Goal: Find specific page/section: Find specific page/section

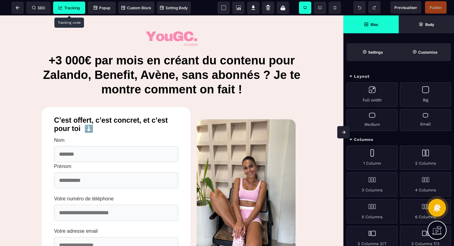
click at [75, 8] on span "Tracking" at bounding box center [69, 8] width 21 height 5
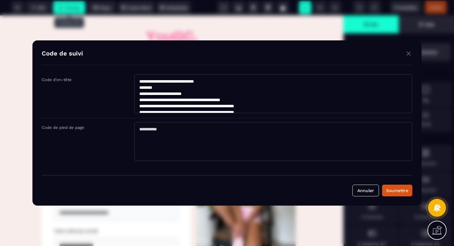
click at [190, 87] on textarea "**********" at bounding box center [273, 93] width 278 height 39
click at [409, 52] on img "Modal window" at bounding box center [408, 54] width 7 height 8
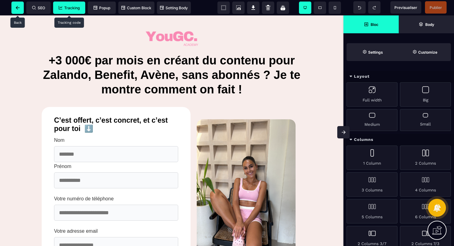
click at [20, 11] on span at bounding box center [17, 8] width 12 height 12
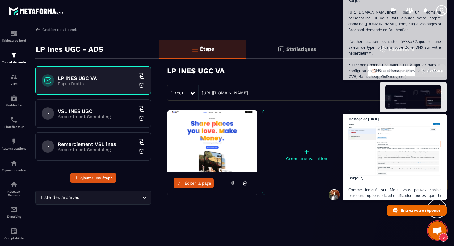
click at [105, 110] on h6 "VSL INES UGC" at bounding box center [96, 111] width 77 height 6
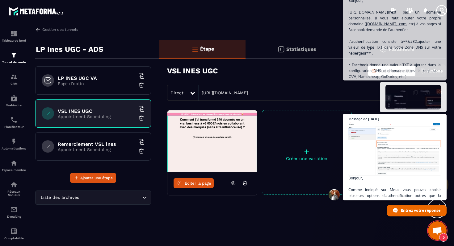
click at [204, 183] on span "Éditer la page" at bounding box center [198, 183] width 27 height 5
